Goal: Task Accomplishment & Management: Use online tool/utility

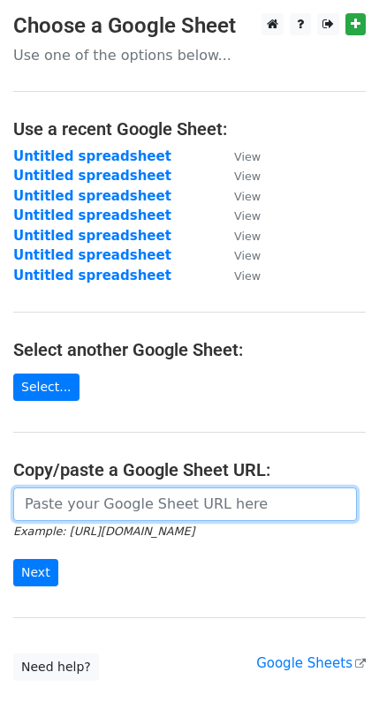
click at [133, 492] on input "url" at bounding box center [184, 504] width 343 height 34
paste input "https://docs.google.com/spreadsheets/d/1l7qIvhjHFy6T1tkyagaeY14upLm1EJ4LtVw-9zw…"
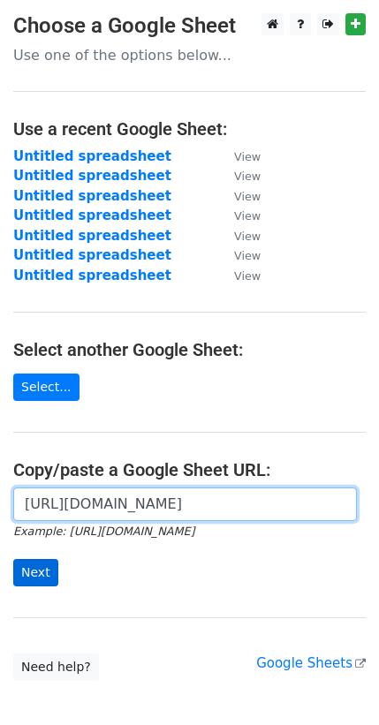
type input "https://docs.google.com/spreadsheets/d/1l7qIvhjHFy6T1tkyagaeY14upLm1EJ4LtVw-9zw…"
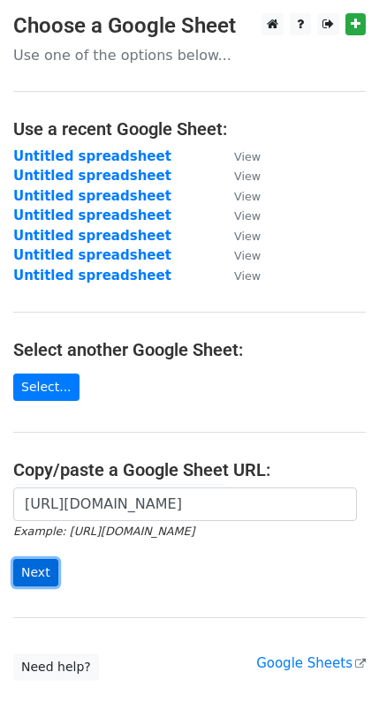
scroll to position [0, 0]
click at [45, 570] on input "Next" at bounding box center [35, 572] width 45 height 27
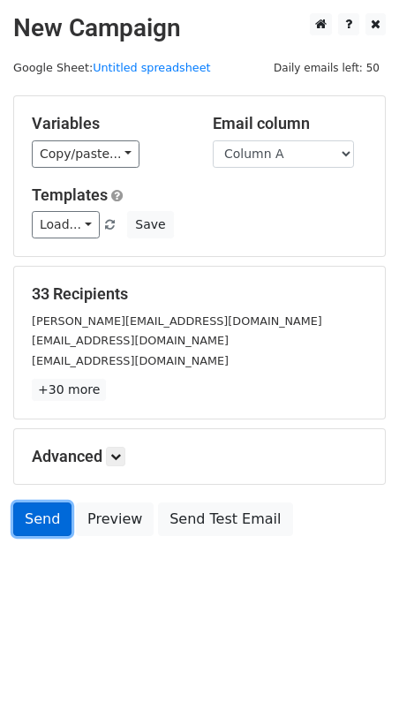
click at [42, 513] on link "Send" at bounding box center [42, 519] width 58 height 34
